Goal: Register for event/course

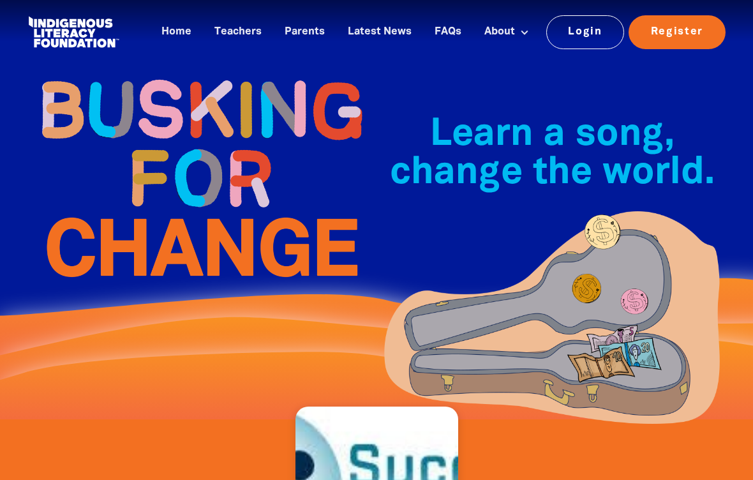
click at [196, 31] on link "Home" at bounding box center [176, 32] width 45 height 21
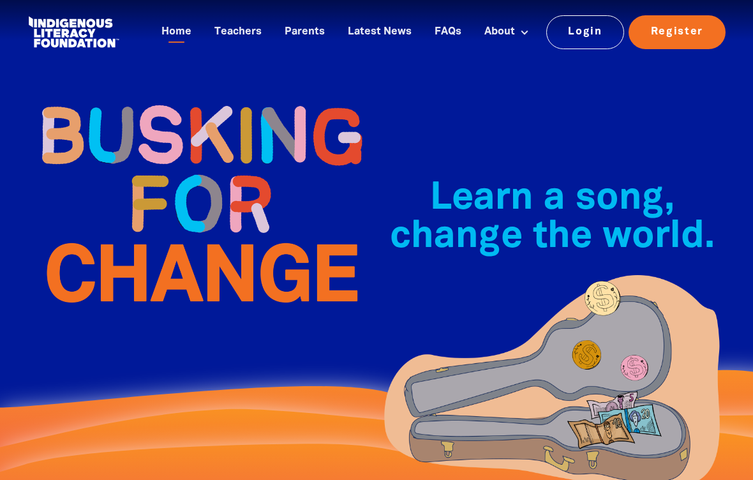
click at [184, 32] on link "Home" at bounding box center [176, 32] width 45 height 21
click at [183, 31] on link "Home" at bounding box center [176, 32] width 45 height 21
click at [193, 28] on link "Home" at bounding box center [176, 32] width 45 height 21
click at [172, 35] on link "Home" at bounding box center [176, 32] width 45 height 21
click at [171, 35] on link "Home" at bounding box center [176, 32] width 45 height 21
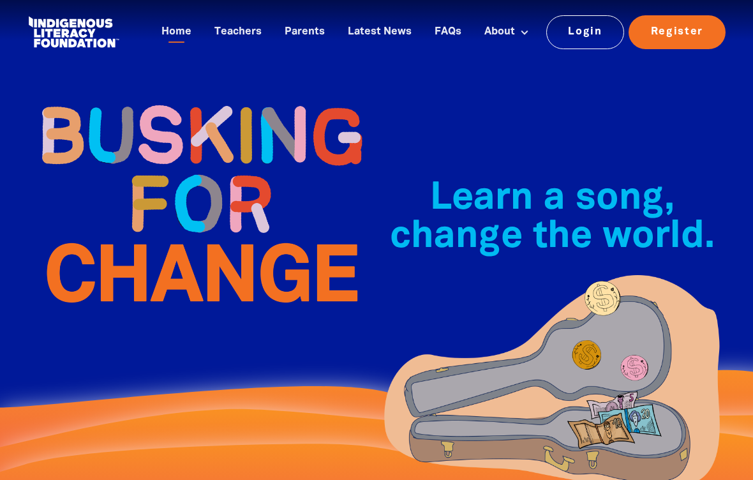
click at [171, 26] on link "Home" at bounding box center [176, 32] width 45 height 21
click at [170, 25] on link "Home" at bounding box center [176, 32] width 45 height 21
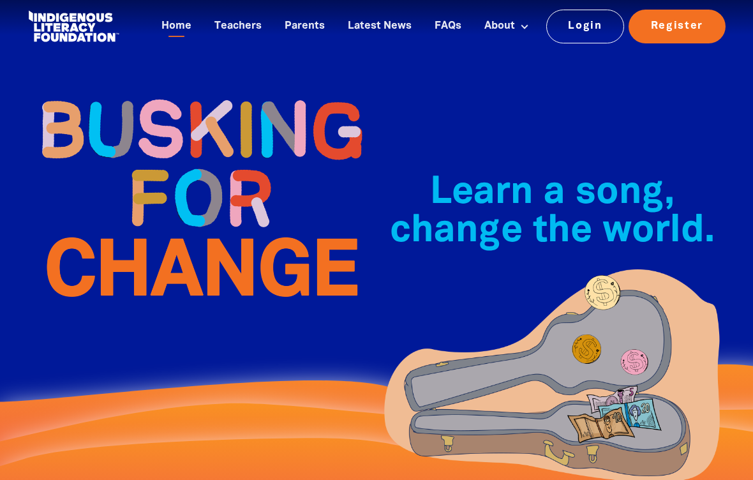
scroll to position [5, 0]
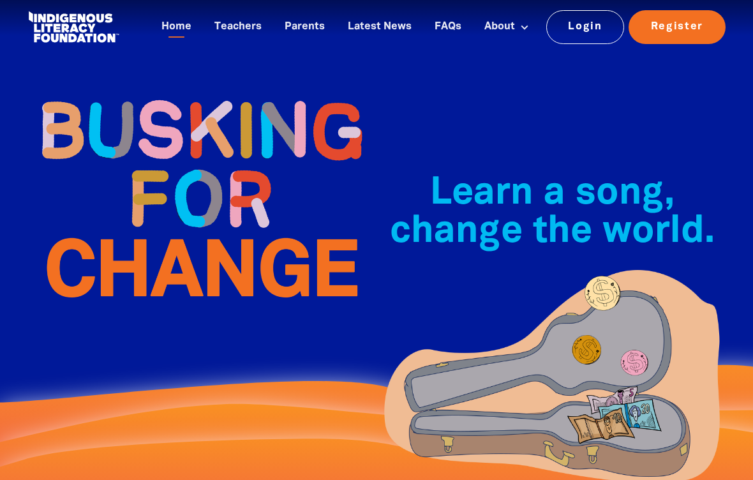
click at [174, 22] on link "Home" at bounding box center [176, 27] width 45 height 21
click at [193, 33] on link "Home" at bounding box center [176, 27] width 45 height 21
click at [181, 17] on link "Home" at bounding box center [176, 27] width 45 height 21
click at [185, 21] on link "Home" at bounding box center [176, 27] width 45 height 21
click at [185, 20] on link "Home" at bounding box center [176, 27] width 45 height 21
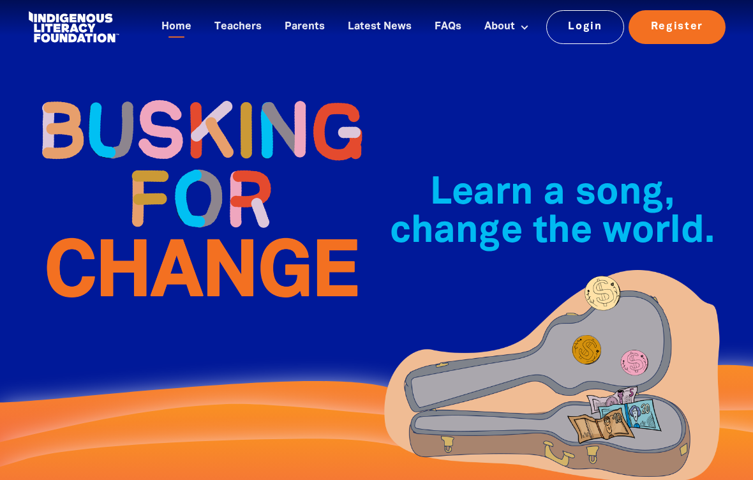
click at [176, 36] on link "Home" at bounding box center [176, 27] width 45 height 21
click at [124, 54] on div "Home Teachers Parents Latest News FAQs About About Busking For Change Indigenou…" at bounding box center [377, 27] width 728 height 64
click at [144, 20] on div "Home Teachers Parents Latest News FAQs About About Busking For Change Indigenou…" at bounding box center [424, 27] width 606 height 38
click at [176, 25] on link "Home" at bounding box center [176, 27] width 45 height 21
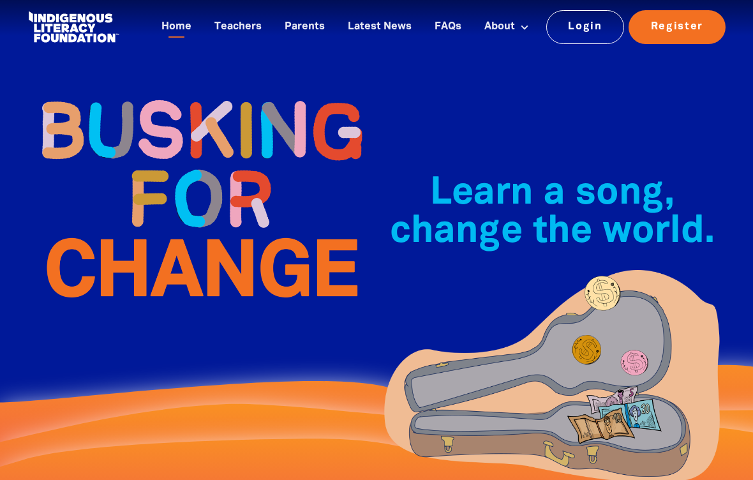
click at [172, 37] on link "Home" at bounding box center [176, 27] width 45 height 21
click at [174, 39] on div "Home Teachers Parents Latest News FAQs About About Busking For Change Indigenou…" at bounding box center [441, 27] width 574 height 38
click at [703, 43] on link "Register" at bounding box center [677, 26] width 97 height 33
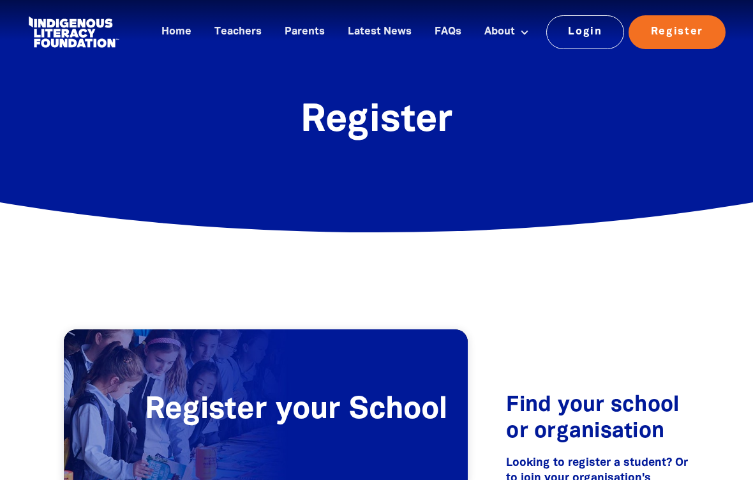
click at [194, 34] on link "Home" at bounding box center [176, 32] width 45 height 21
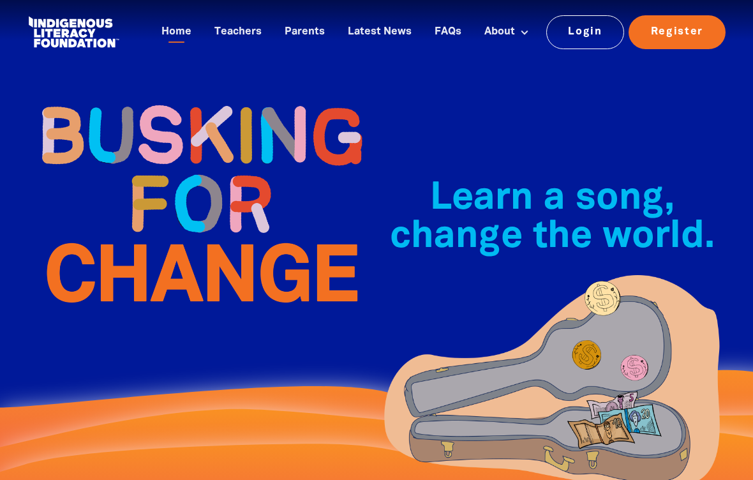
click at [175, 27] on link "Home" at bounding box center [176, 32] width 45 height 21
click at [172, 33] on link "Home" at bounding box center [176, 32] width 45 height 21
click at [199, 31] on link "Home" at bounding box center [176, 32] width 45 height 21
click at [177, 31] on link "Home" at bounding box center [176, 32] width 45 height 21
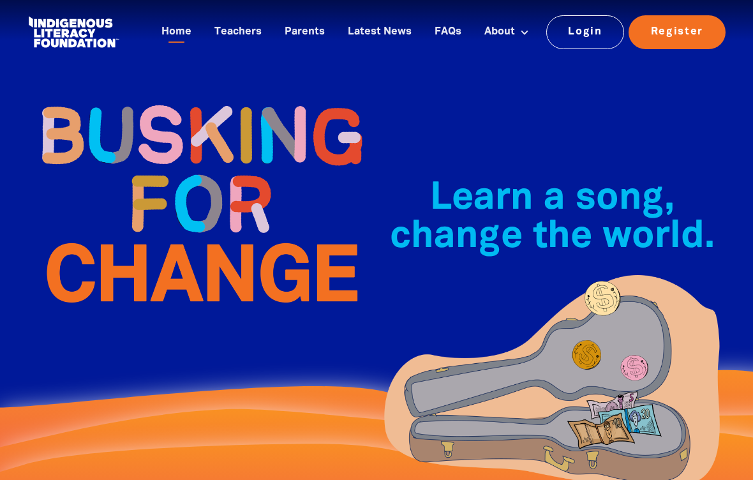
click at [177, 30] on link "Home" at bounding box center [176, 32] width 45 height 21
click at [657, 45] on link "Register" at bounding box center [677, 31] width 97 height 33
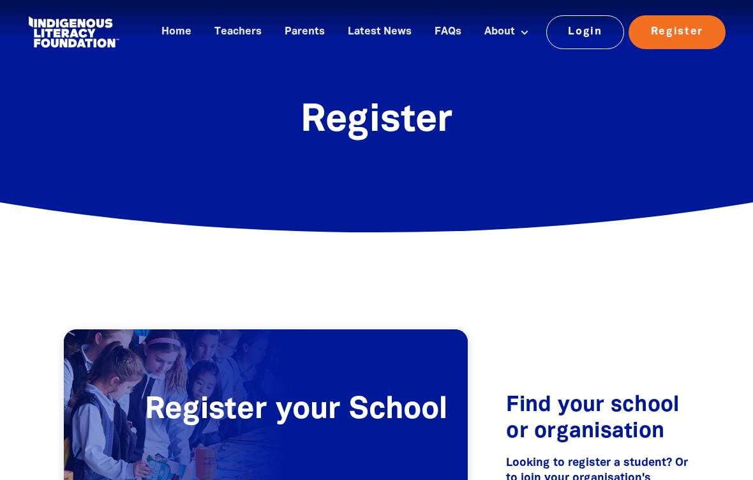
click at [688, 36] on link "Register" at bounding box center [677, 31] width 97 height 33
click at [693, 28] on link "Register" at bounding box center [677, 31] width 97 height 33
click at [693, 27] on link "Register" at bounding box center [677, 31] width 97 height 33
click at [710, 34] on link "Register" at bounding box center [677, 31] width 97 height 33
click at [178, 33] on link "Home" at bounding box center [176, 32] width 45 height 21
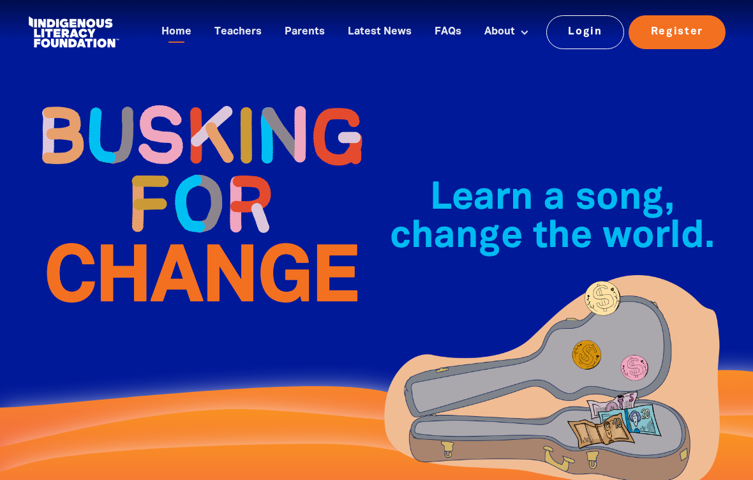
click at [171, 34] on link "Home" at bounding box center [176, 32] width 45 height 21
click at [172, 40] on link "Home" at bounding box center [176, 32] width 45 height 21
